Goal: Task Accomplishment & Management: Complete application form

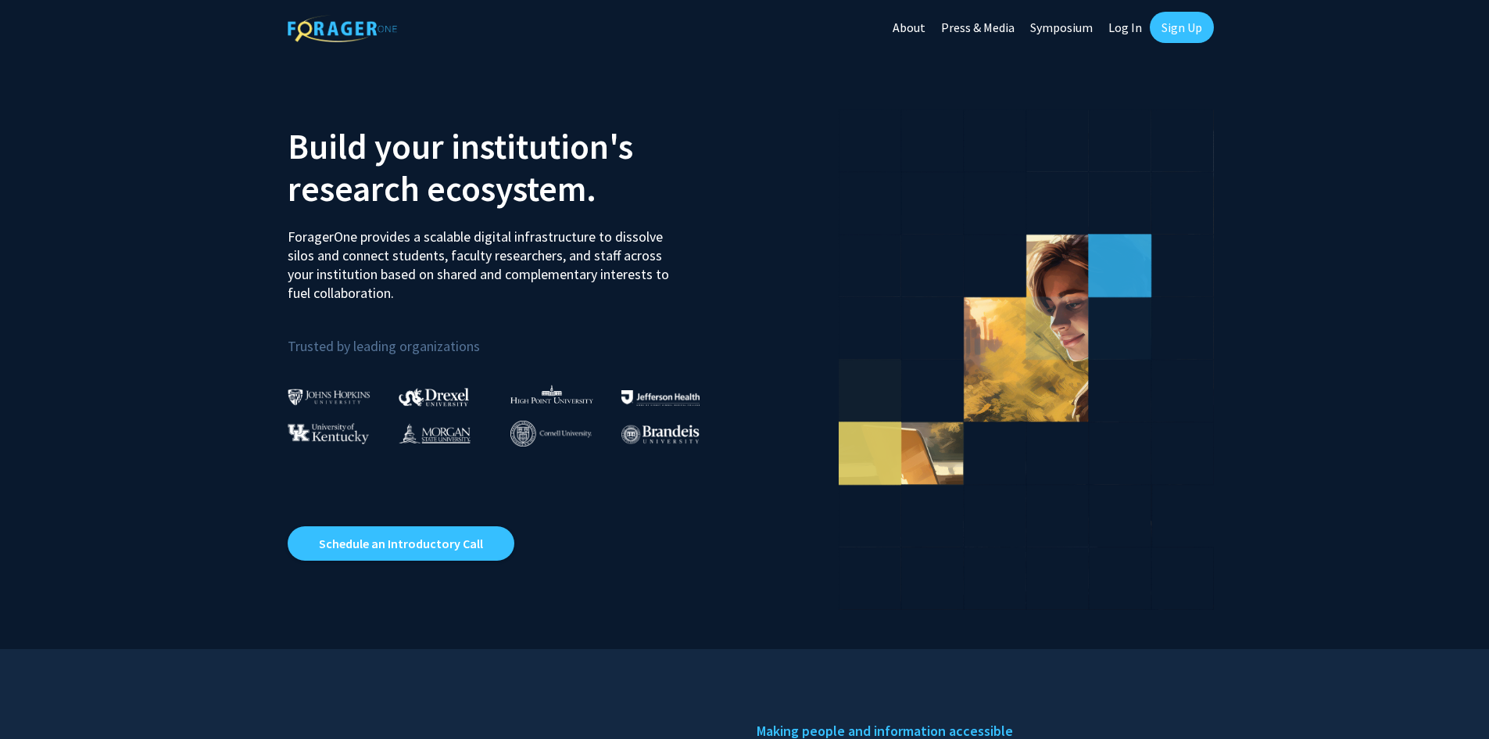
click at [1122, 28] on link "Log In" at bounding box center [1124, 27] width 49 height 55
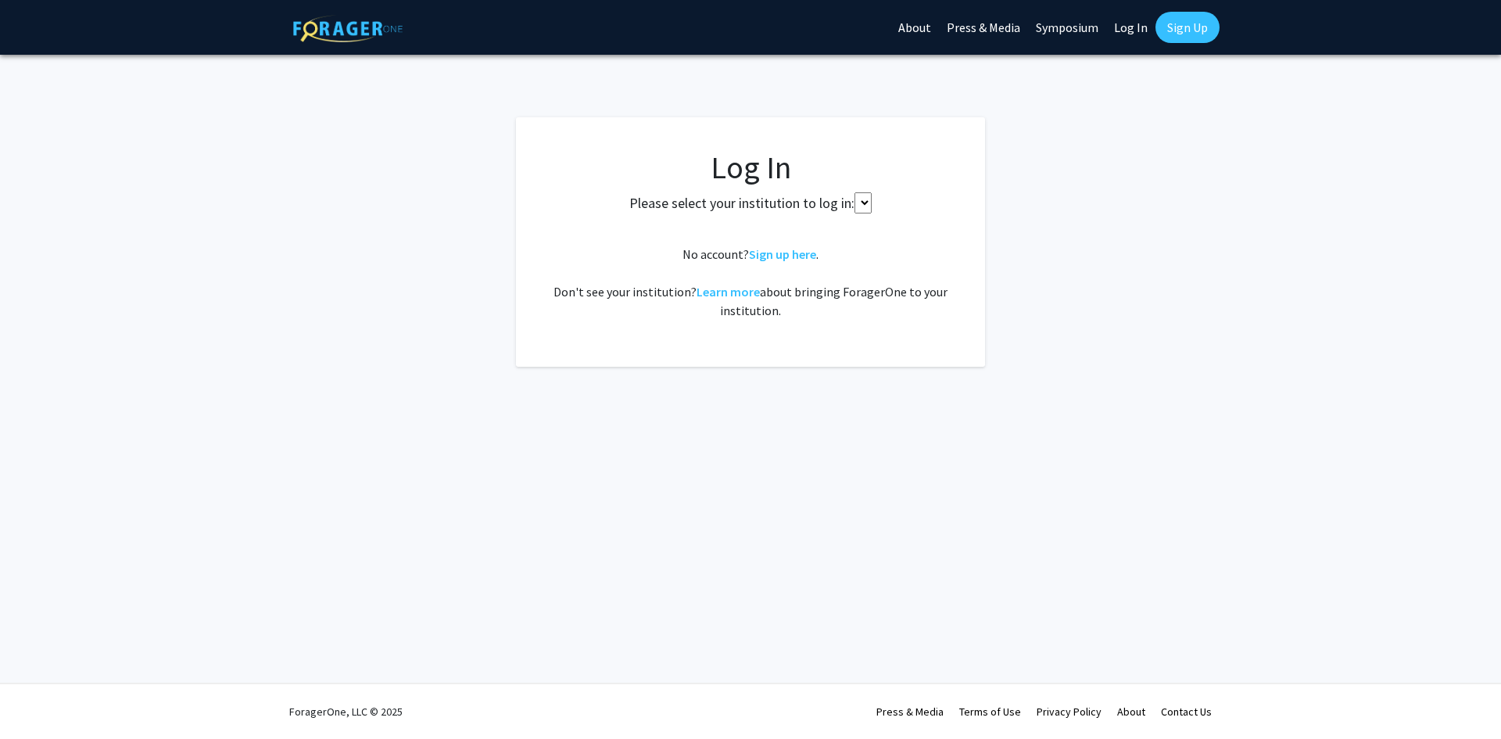
select select
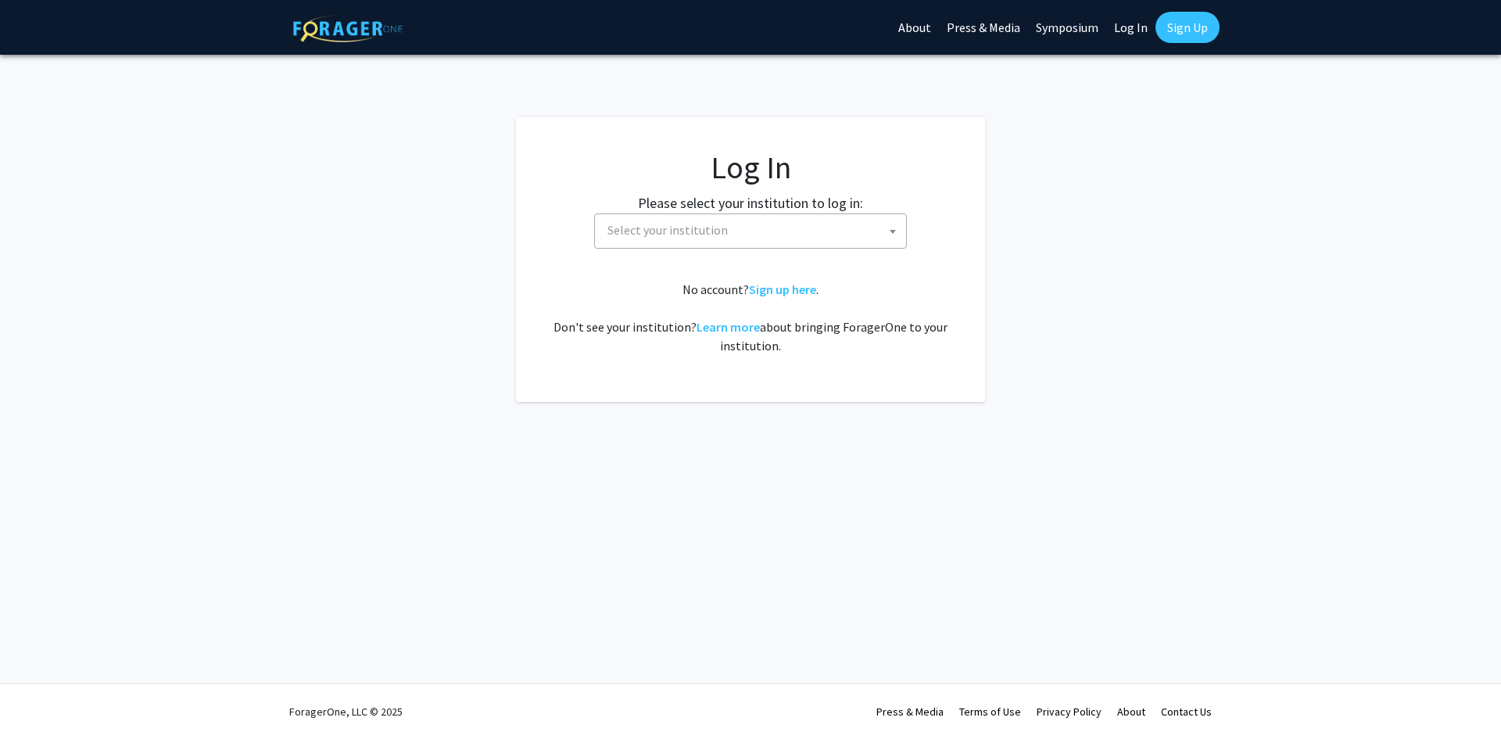
click at [775, 238] on span "Select your institution" at bounding box center [753, 230] width 305 height 32
type input "misso"
click at [691, 311] on div "No account? Sign up here . Don't see your institution? Learn more about bringin…" at bounding box center [750, 317] width 406 height 75
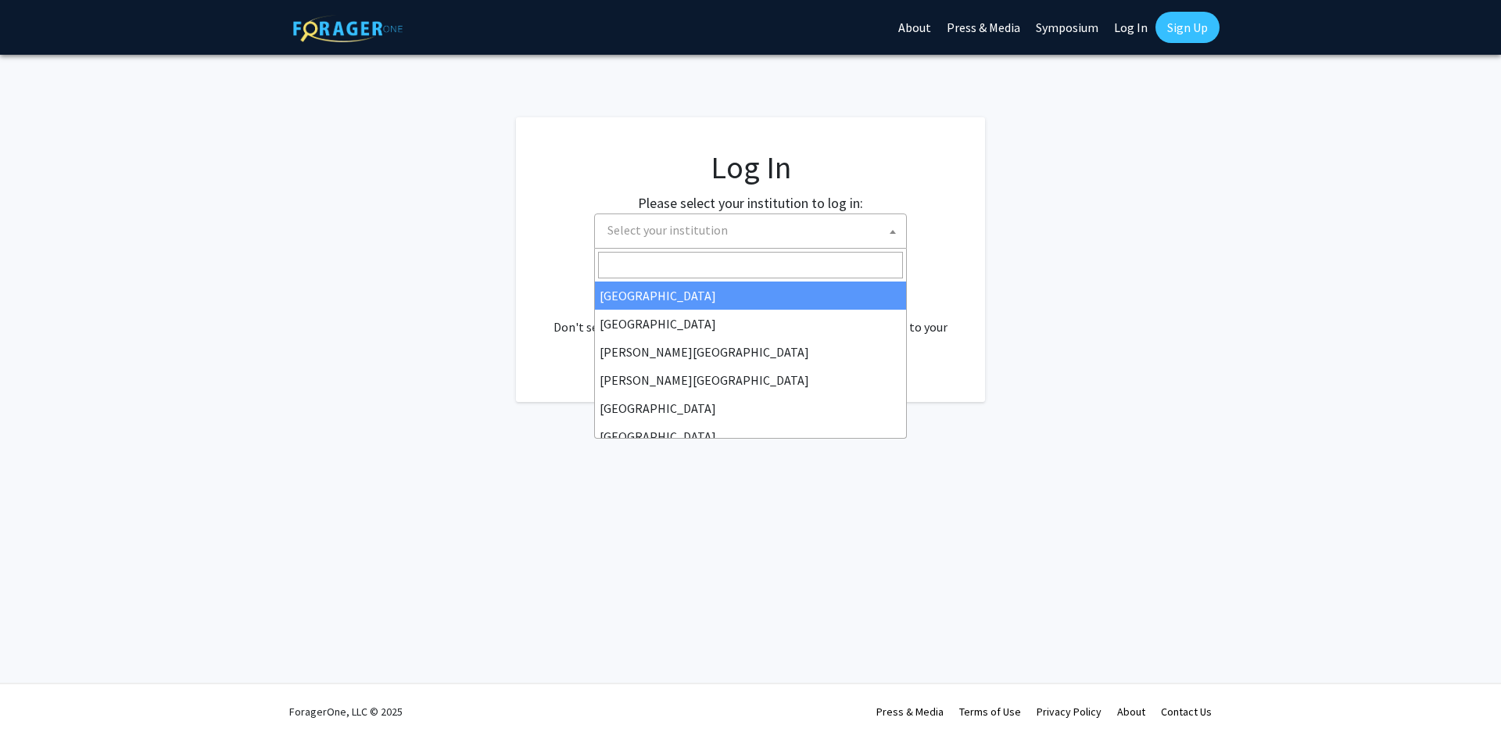
click at [695, 232] on span "Select your institution" at bounding box center [667, 230] width 120 height 16
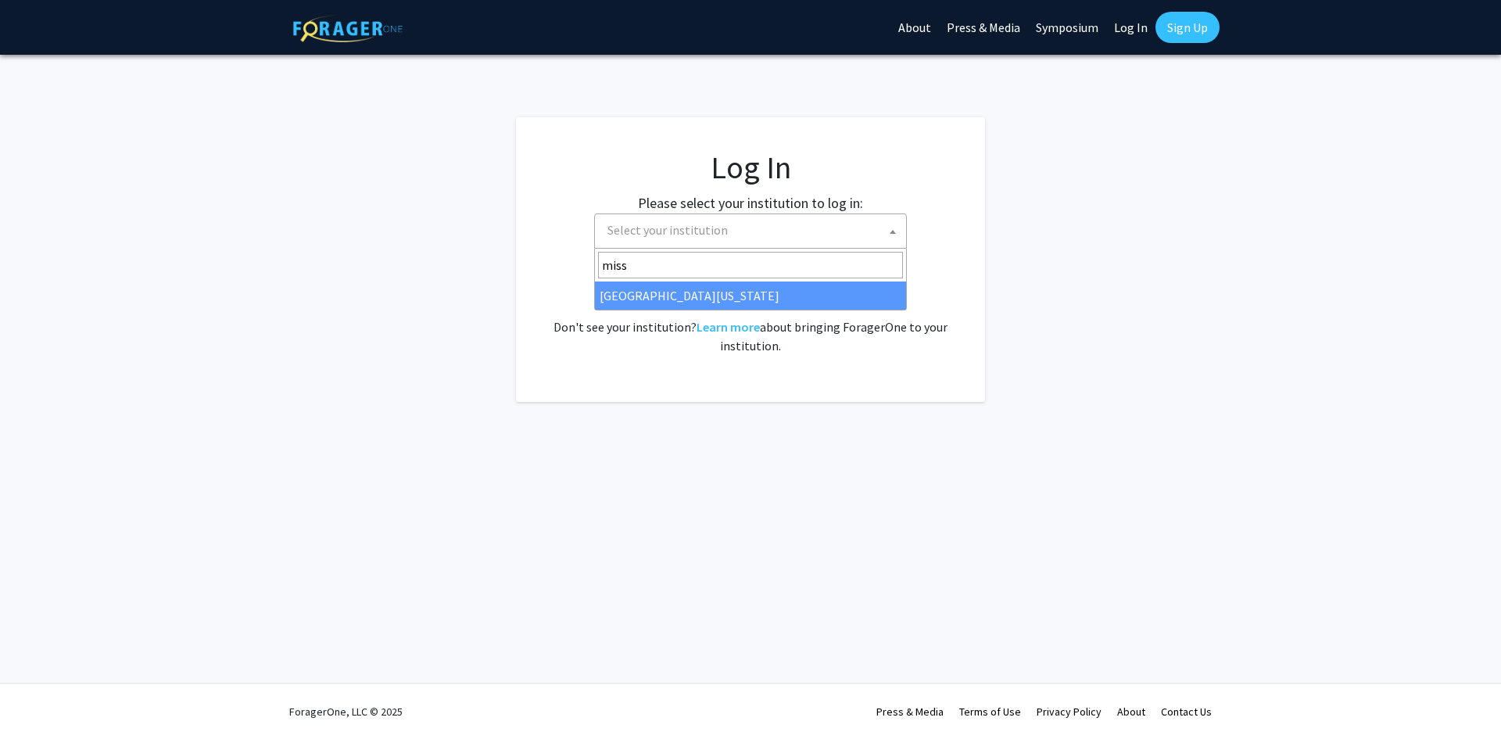
type input "miss"
select select "33"
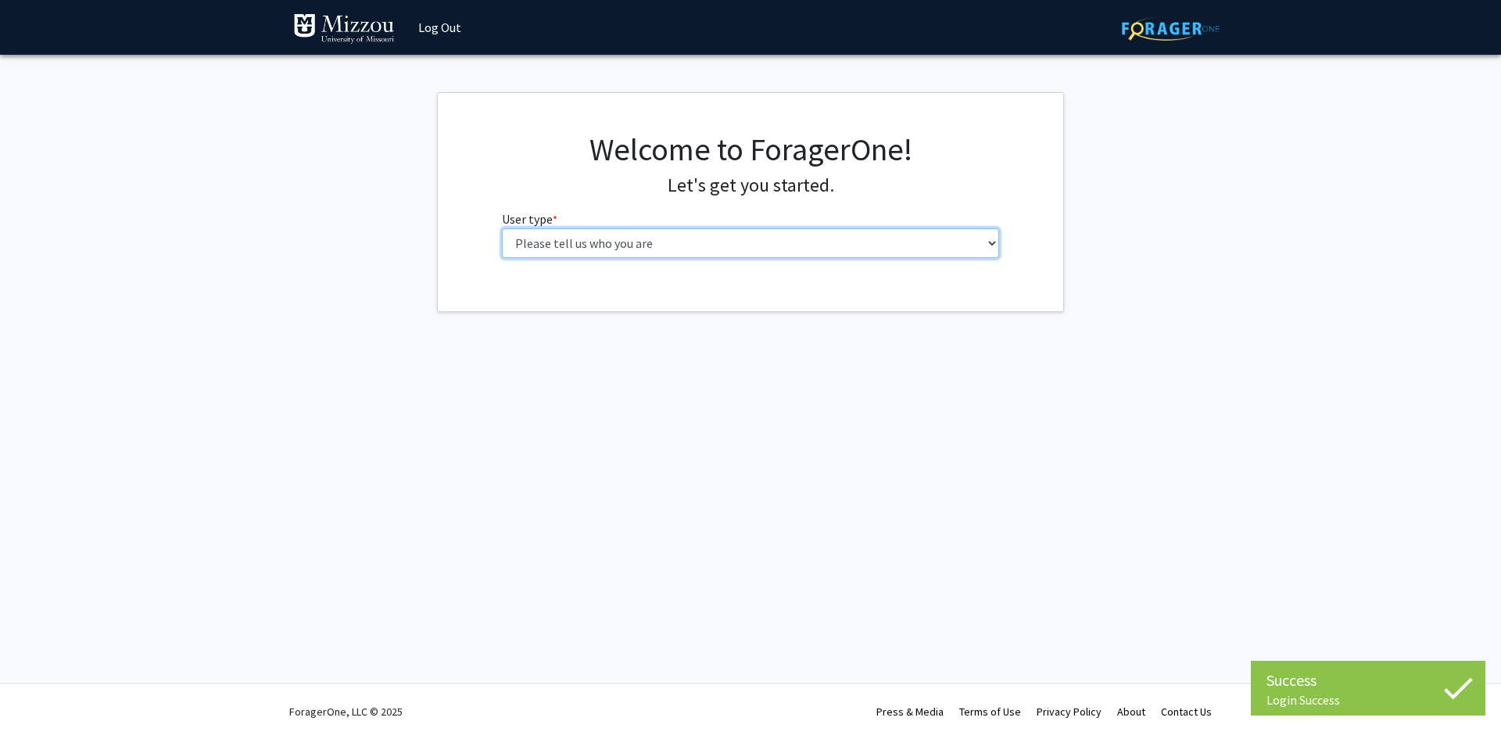
click at [721, 229] on select "Please tell us who you are Undergraduate Student Master's Student Doctoral Cand…" at bounding box center [751, 243] width 498 height 30
select select "5: faculty"
click at [502, 228] on select "Please tell us who you are Undergraduate Student Master's Student Doctoral Cand…" at bounding box center [751, 243] width 498 height 30
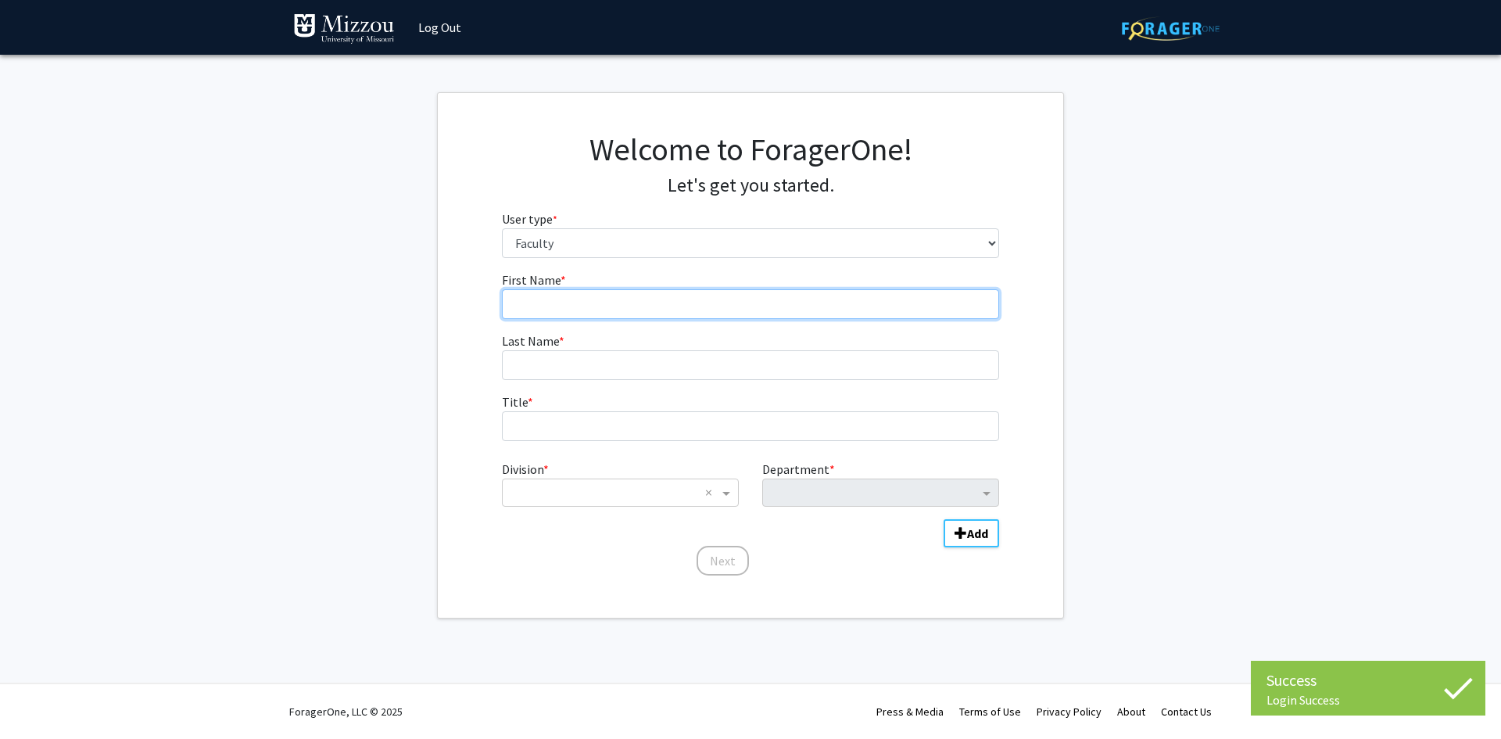
click at [666, 302] on input "First Name * required" at bounding box center [751, 304] width 498 height 30
type input "David"
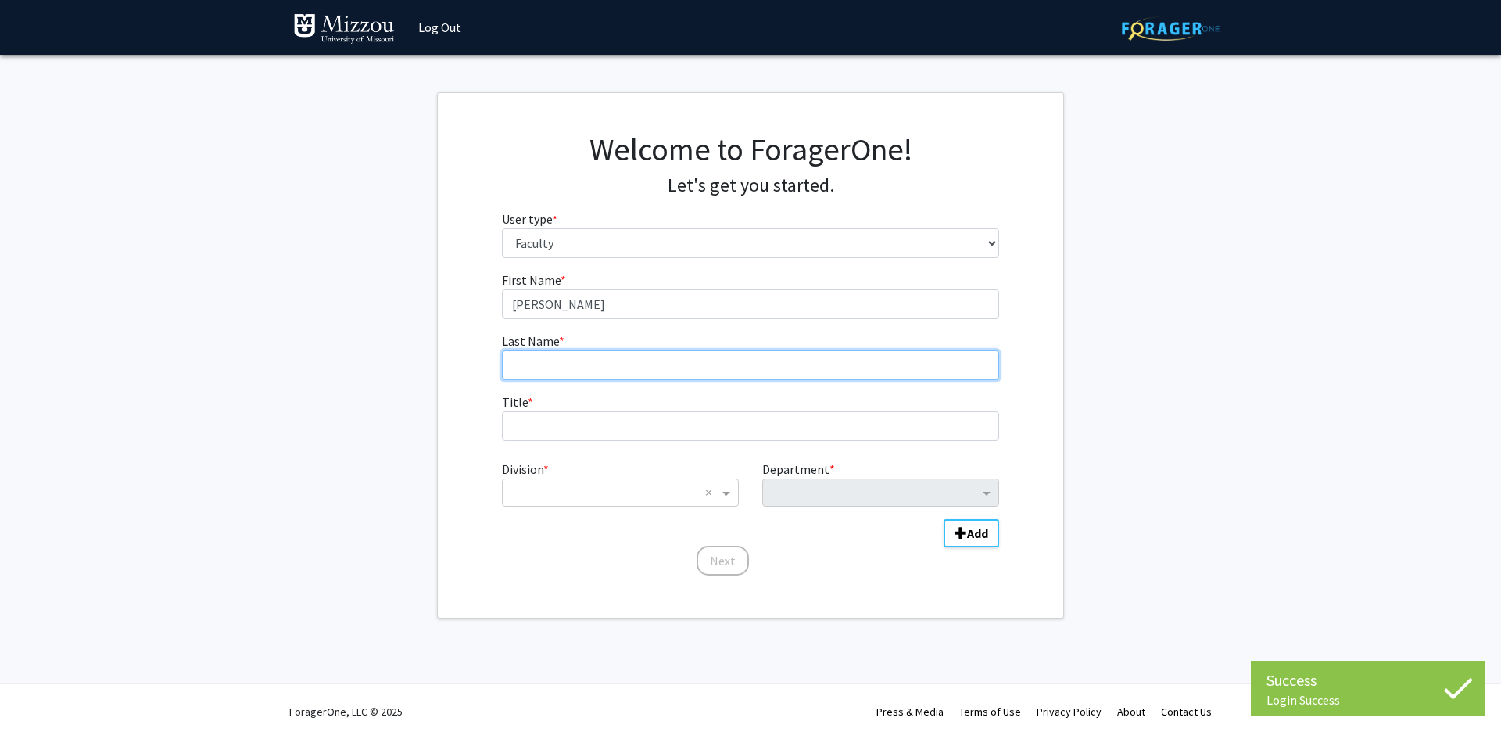
type input "Switzer"
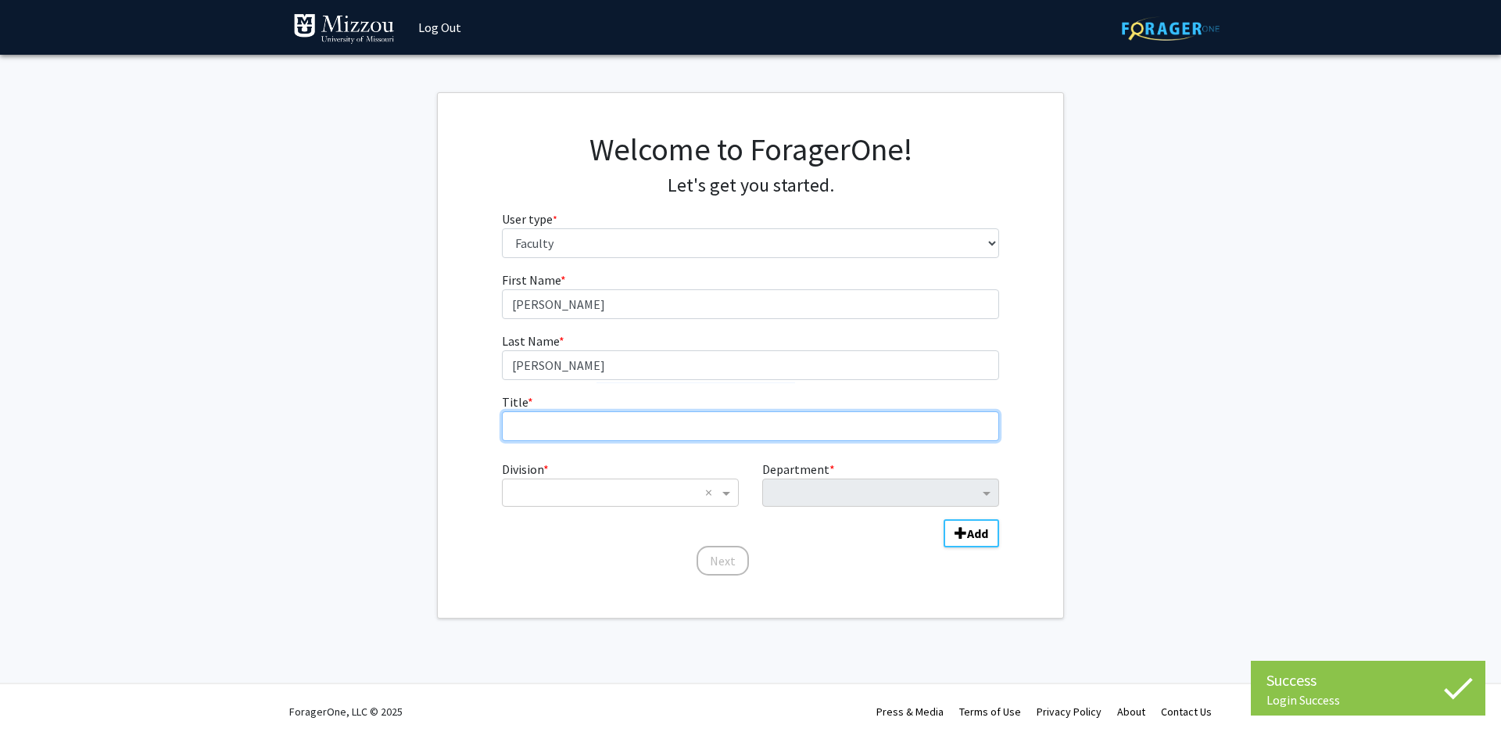
click at [595, 418] on input "Title * required" at bounding box center [751, 426] width 498 height 30
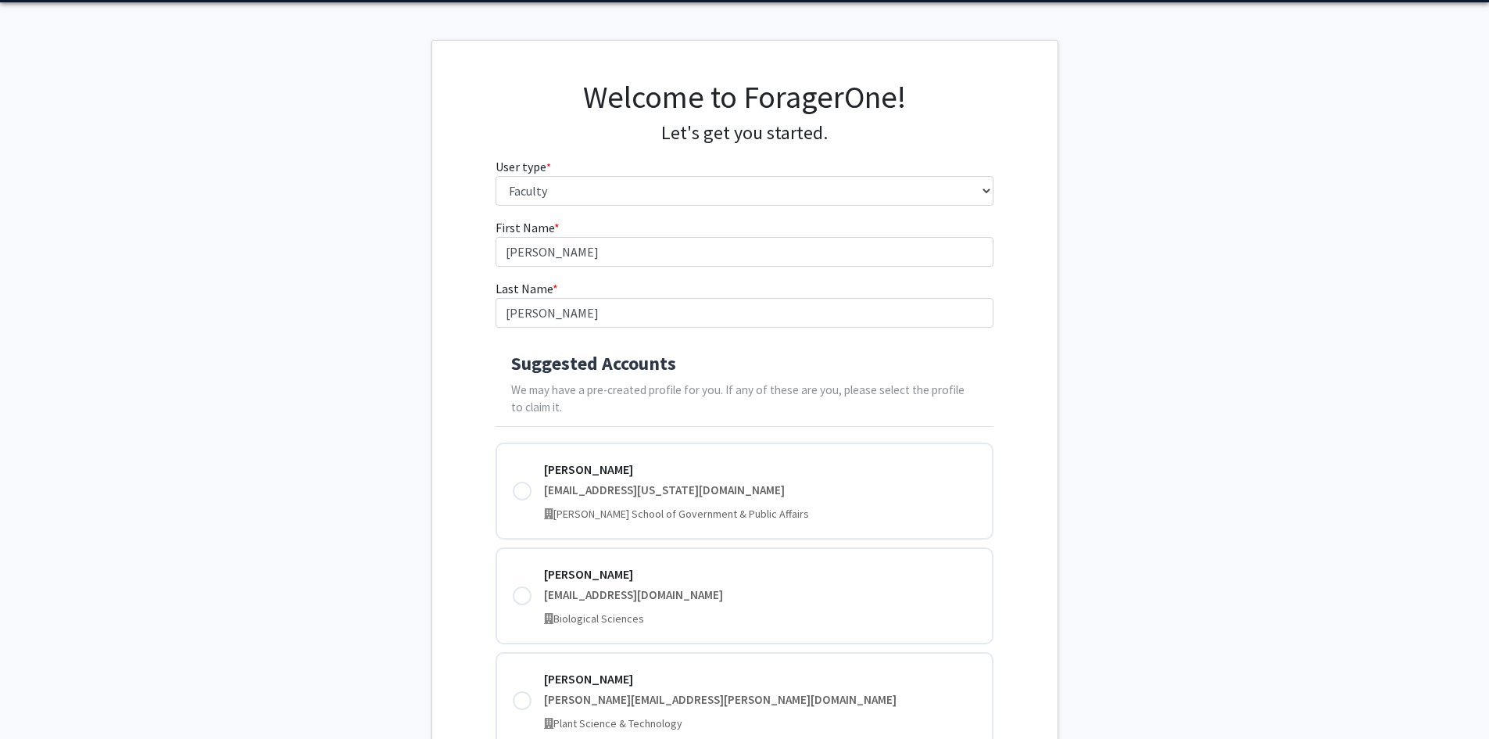
scroll to position [156, 0]
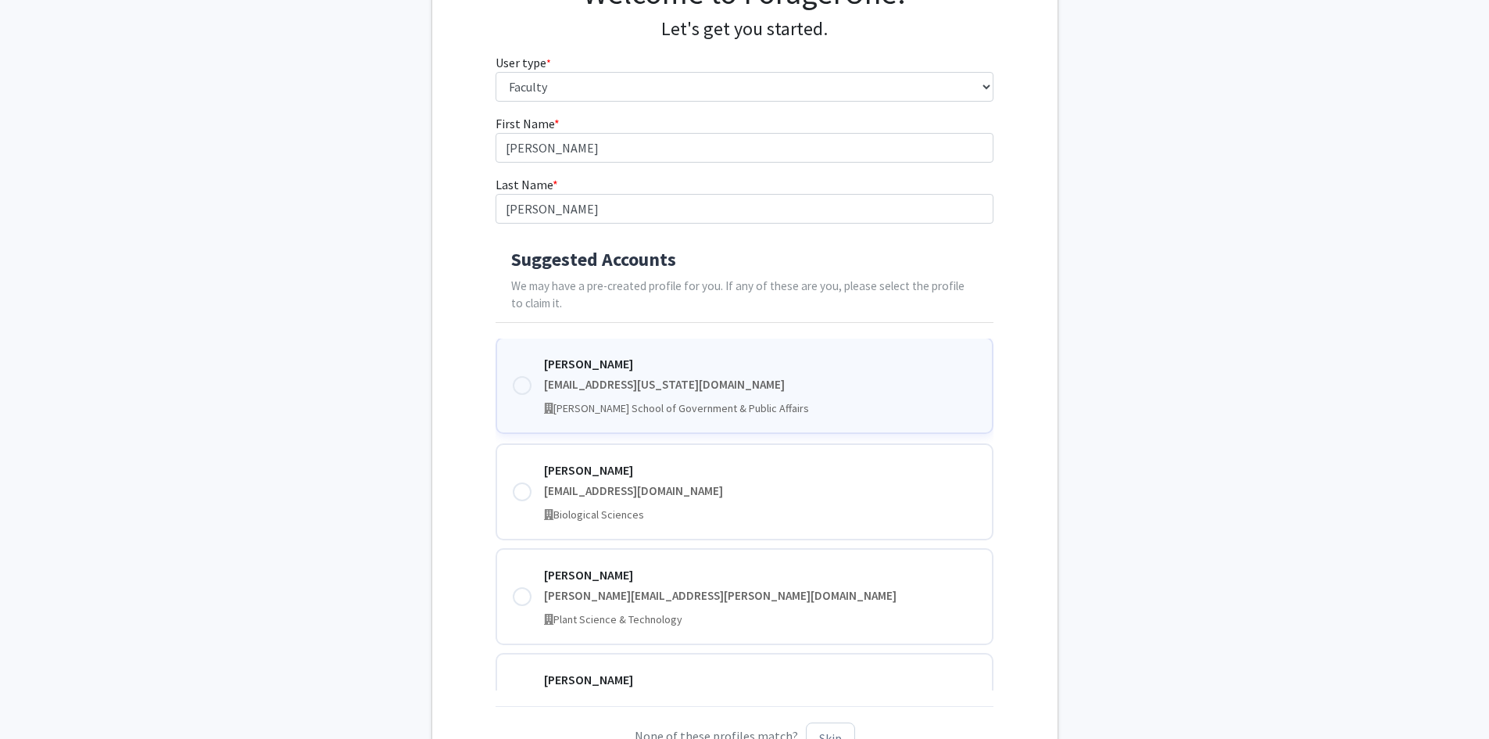
click at [516, 385] on div at bounding box center [522, 385] width 19 height 19
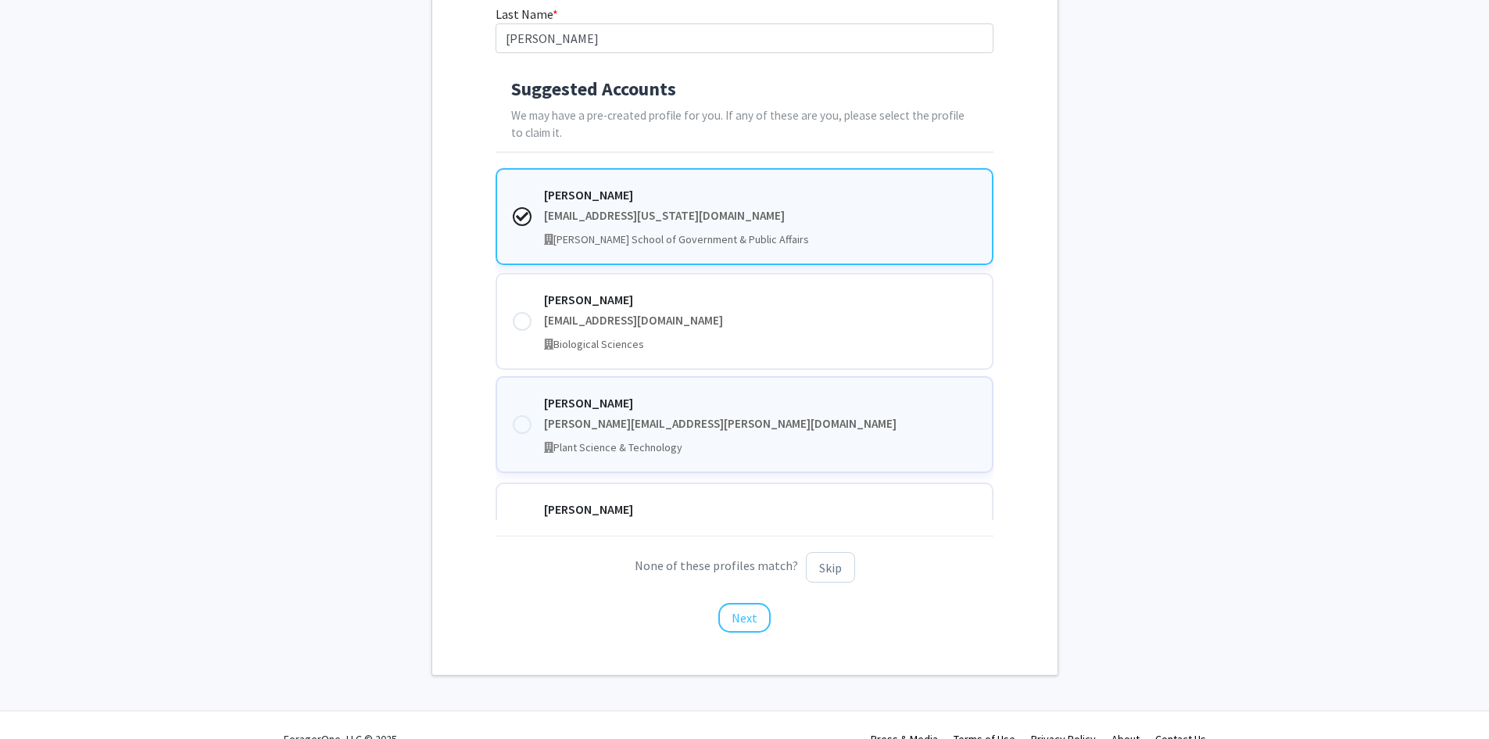
scroll to position [354, 0]
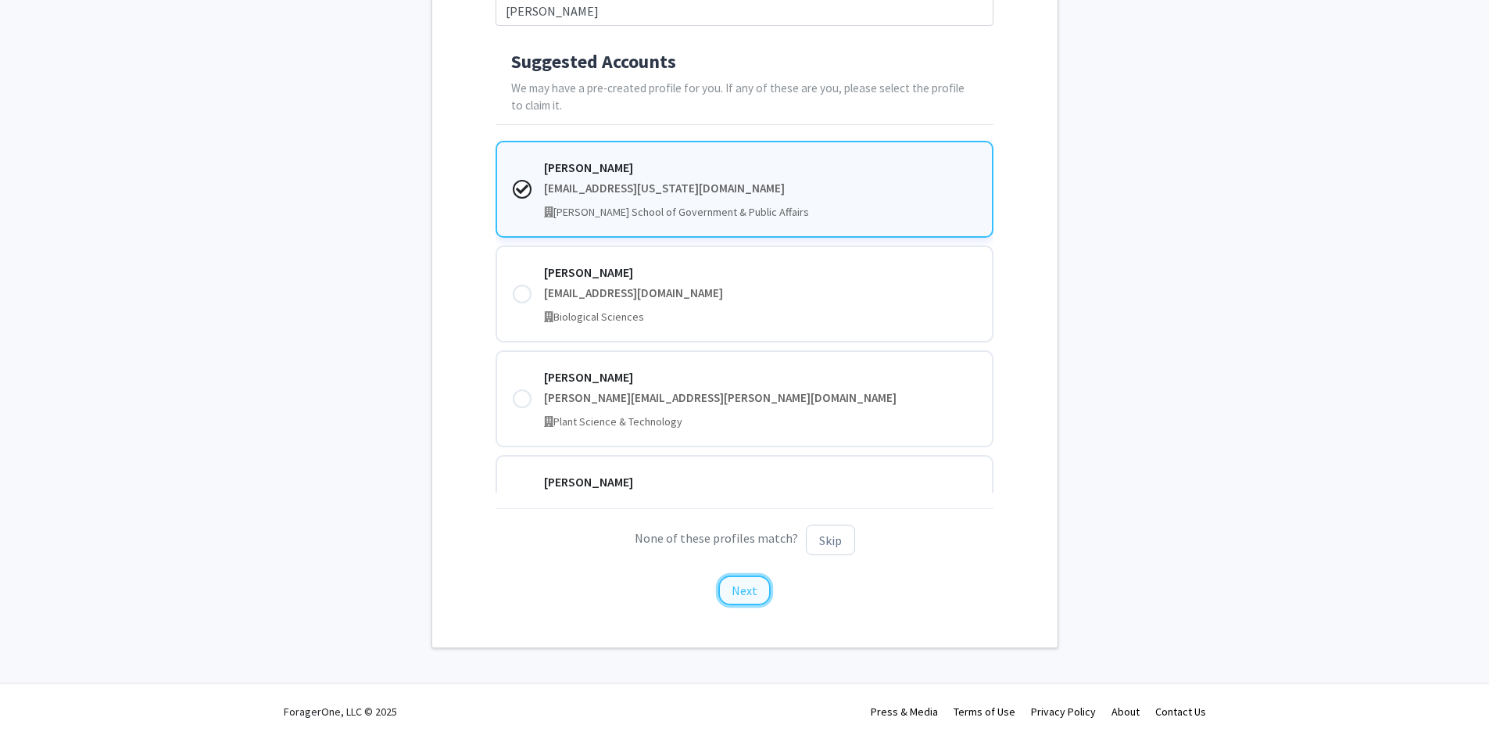
click at [744, 593] on button "Next" at bounding box center [744, 590] width 52 height 30
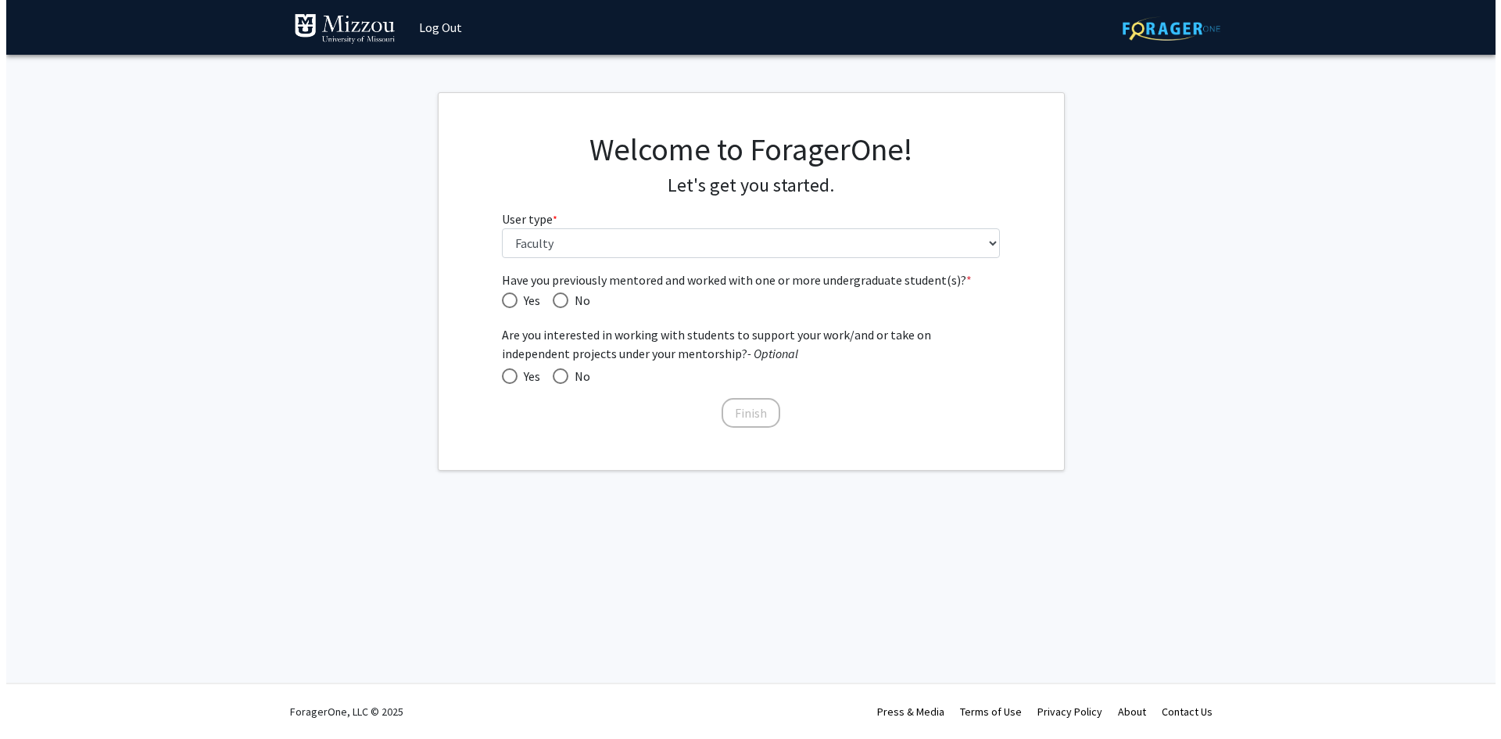
scroll to position [0, 0]
click at [505, 295] on span "Have you previously mentored and worked with one or more undergraduate student(…" at bounding box center [510, 300] width 16 height 16
click at [505, 295] on input "Yes" at bounding box center [510, 300] width 16 height 16
radio input "true"
click at [509, 381] on span at bounding box center [510, 376] width 16 height 16
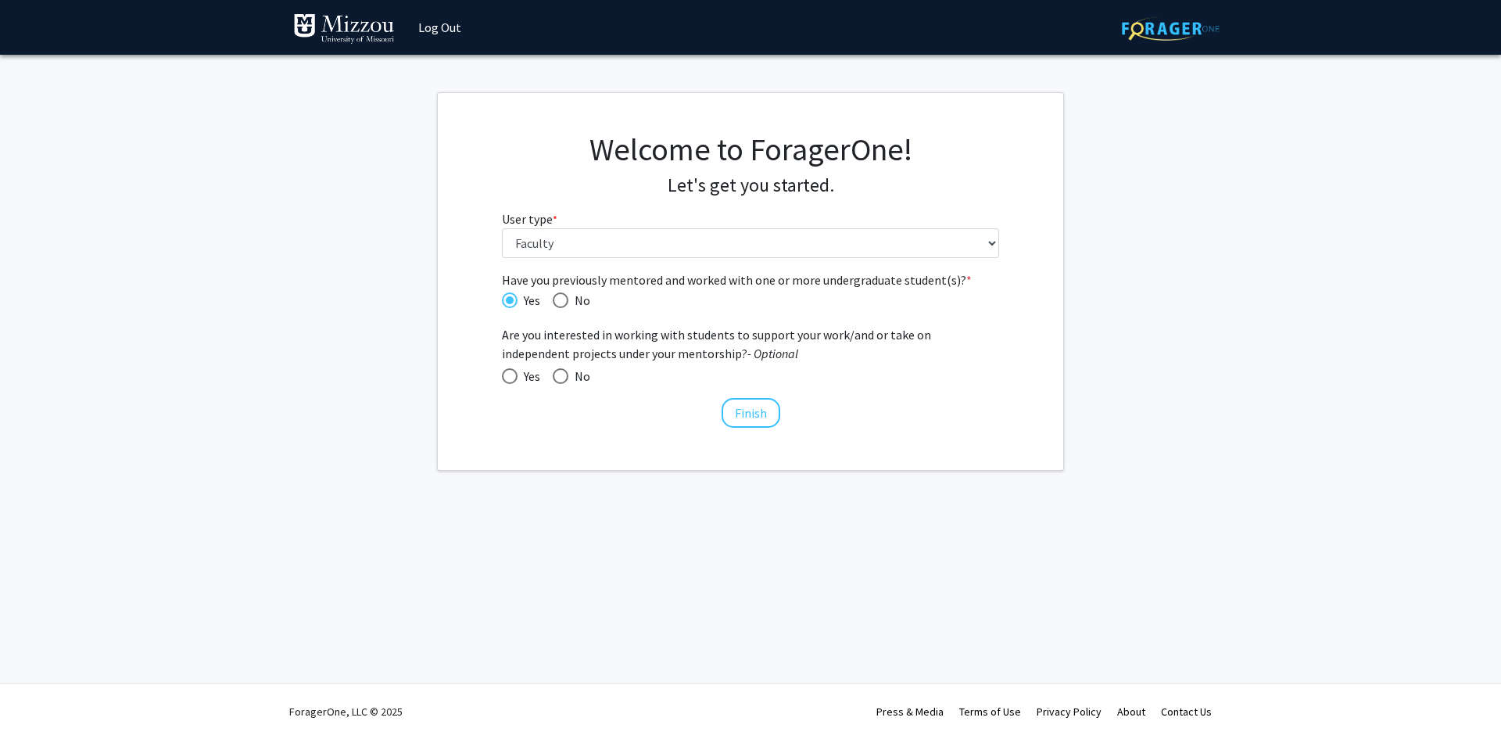
click at [509, 381] on input "Yes" at bounding box center [510, 376] width 16 height 16
radio input "true"
click at [736, 417] on button "Finish" at bounding box center [750, 413] width 59 height 30
